Goal: Find specific page/section: Find specific page/section

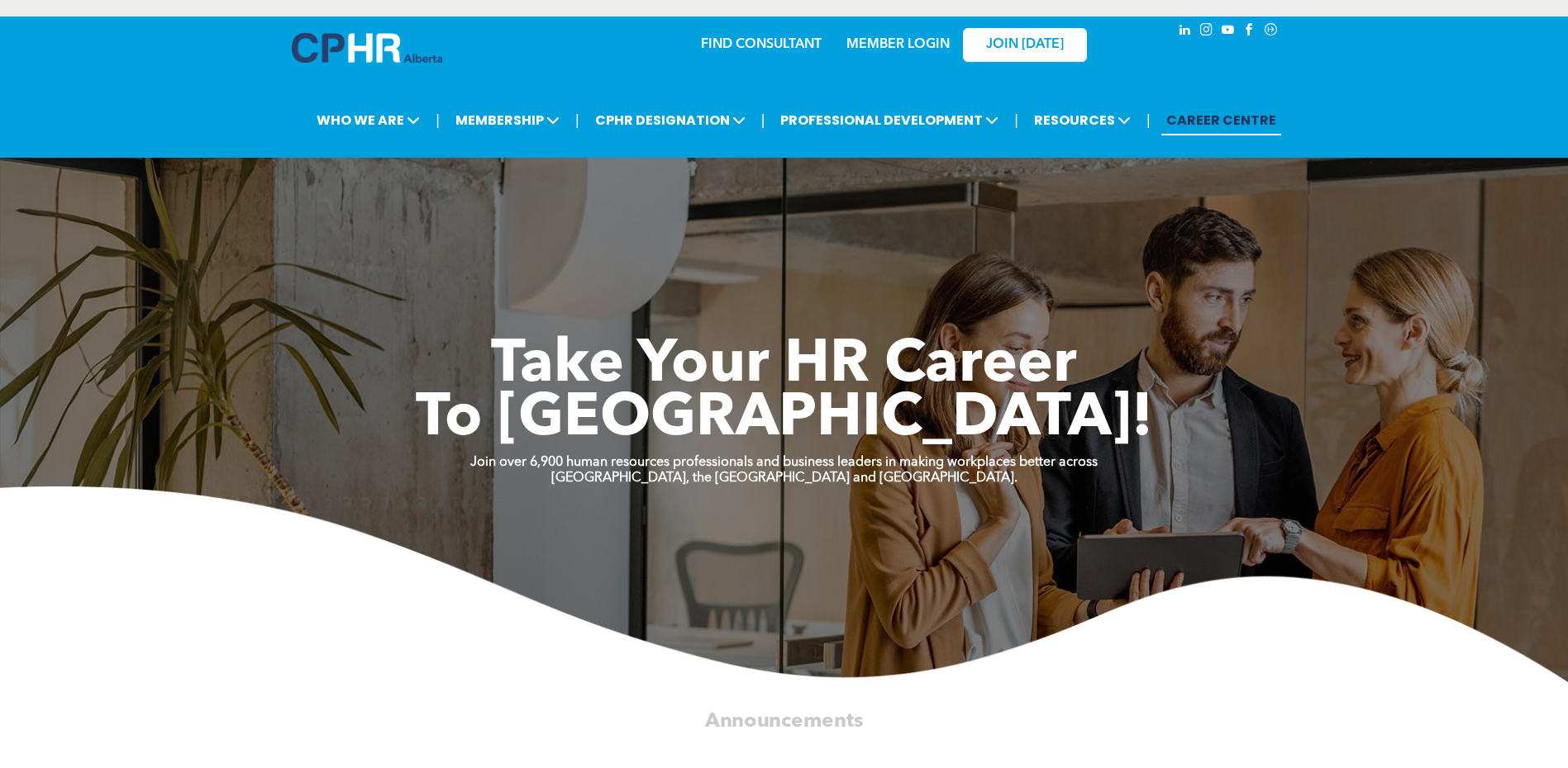
click at [899, 48] on link "MEMBER LOGIN" at bounding box center [898, 45] width 103 height 13
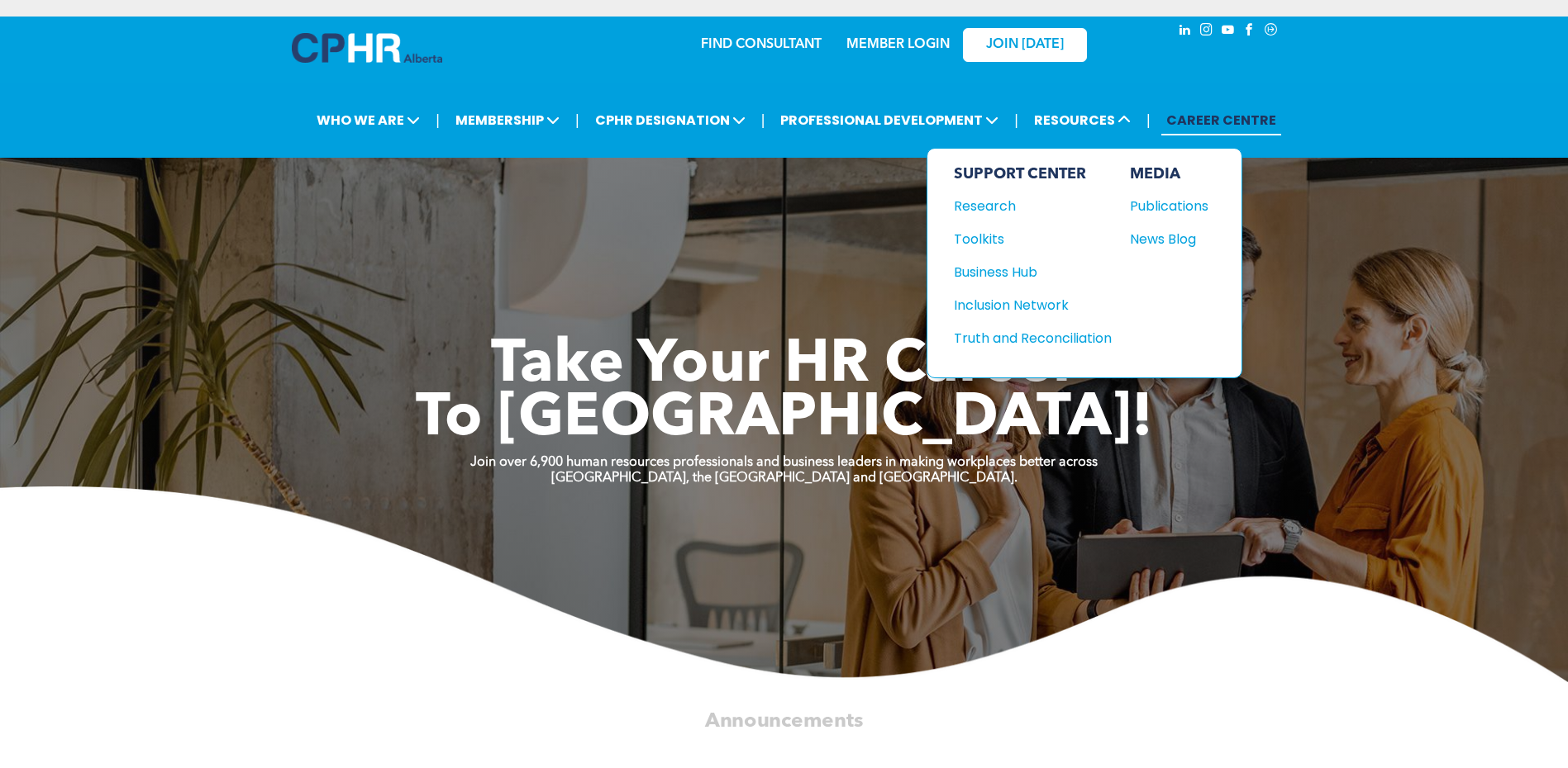
click at [1147, 203] on div "Publications" at bounding box center [1165, 206] width 71 height 21
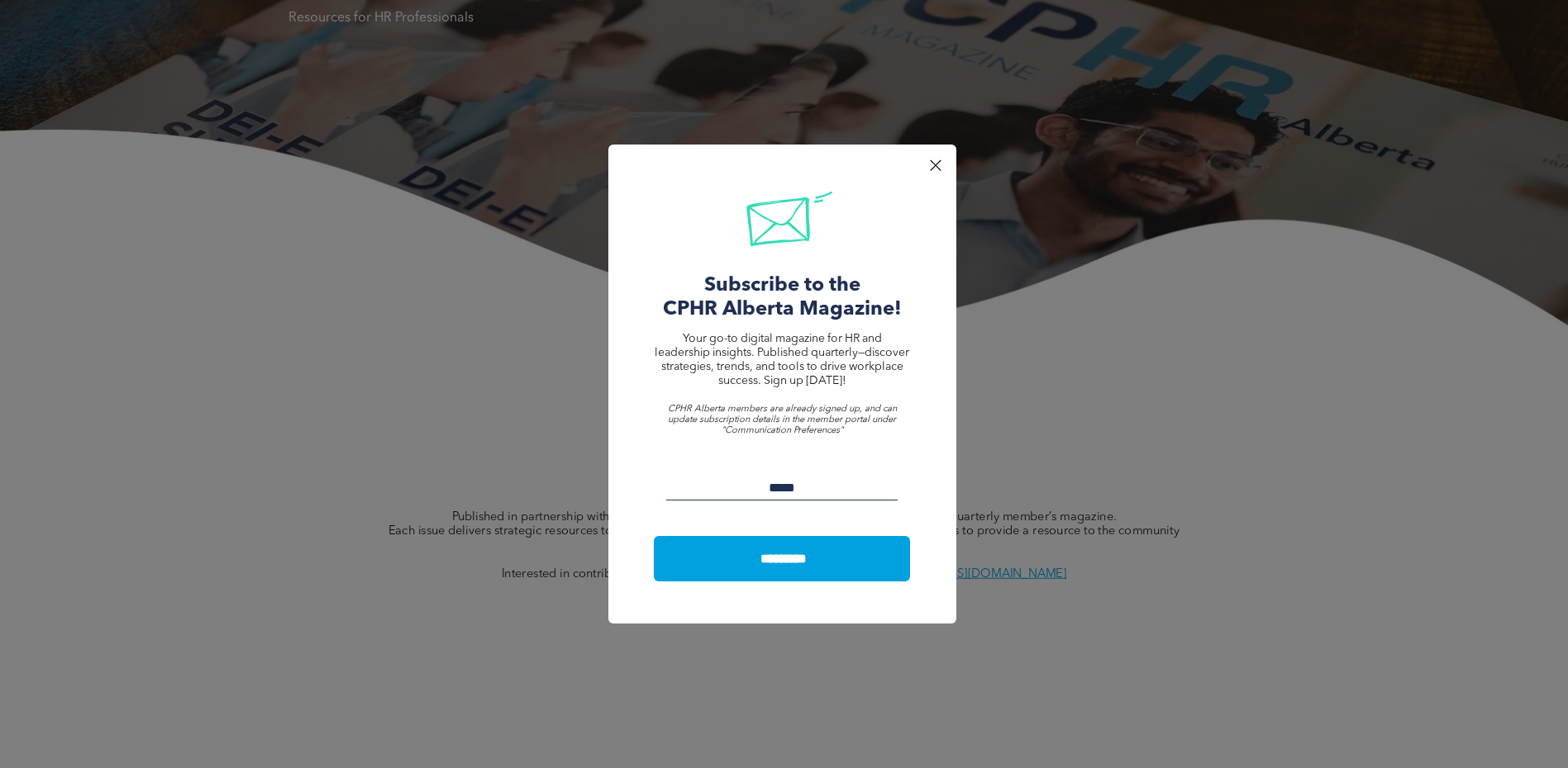
scroll to position [248, 0]
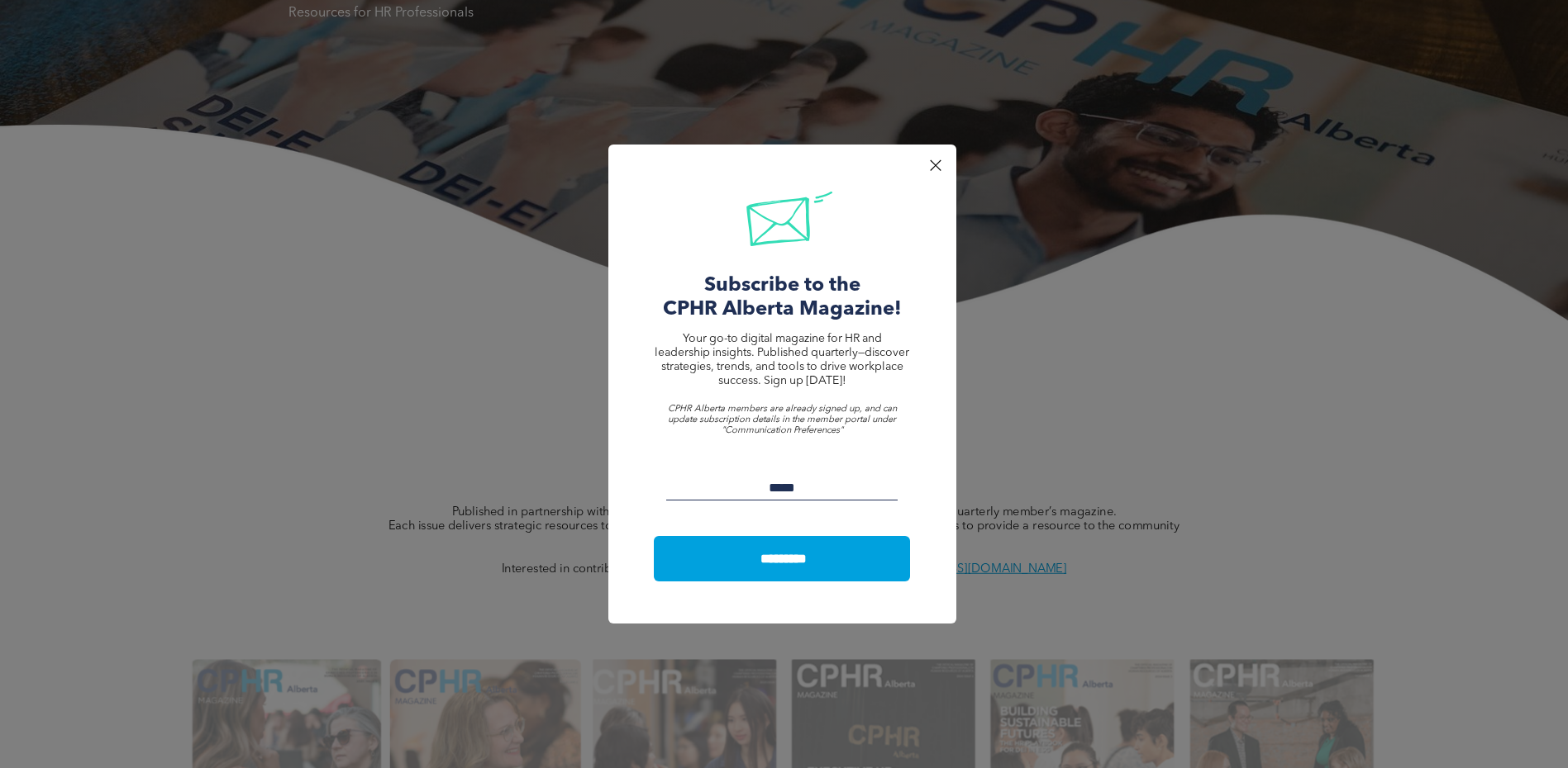
click at [937, 164] on div at bounding box center [936, 166] width 23 height 23
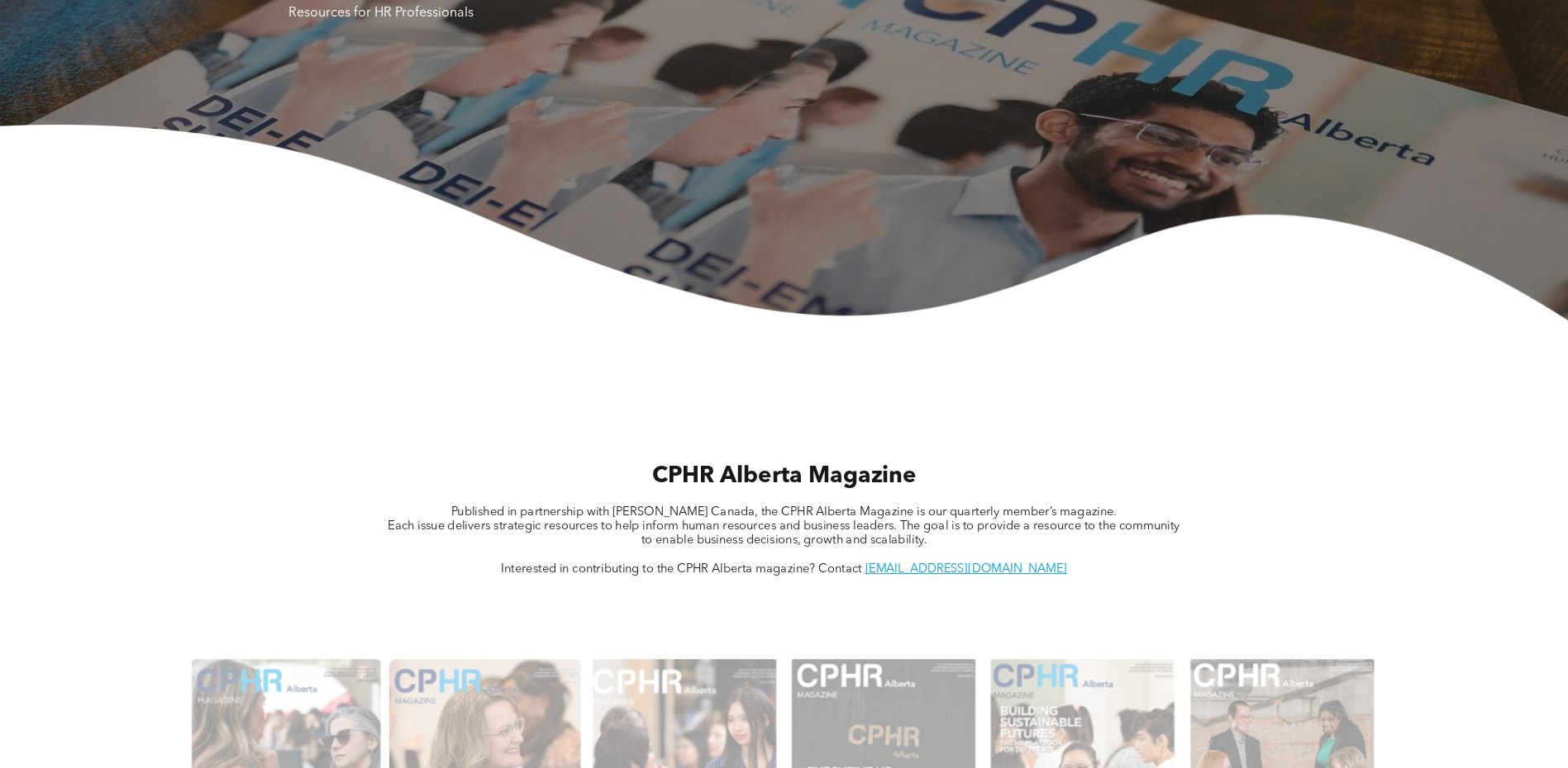
scroll to position [330, 0]
